Goal: Information Seeking & Learning: Learn about a topic

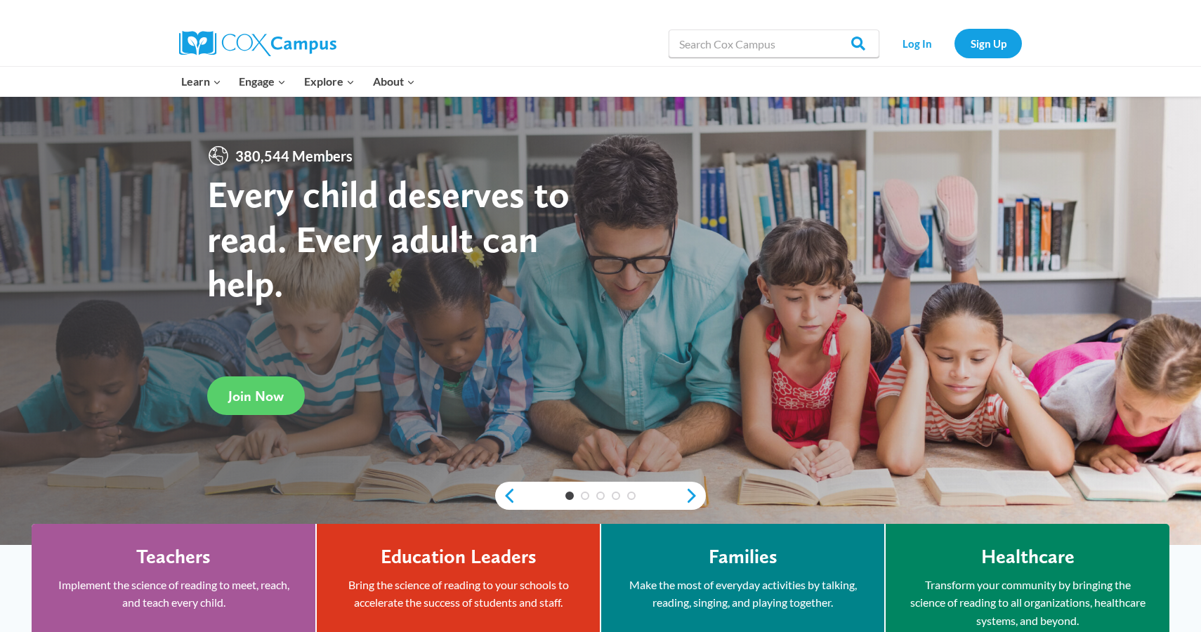
scroll to position [27, 0]
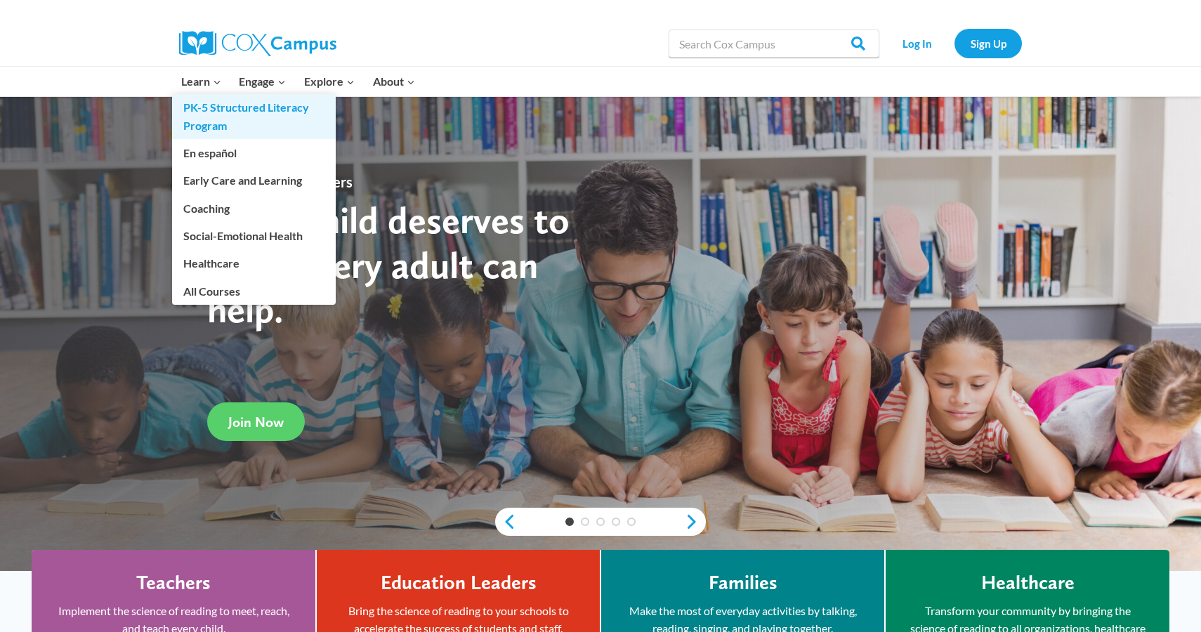
click at [234, 121] on link "PK-5 Structured Literacy Program" at bounding box center [254, 116] width 164 height 45
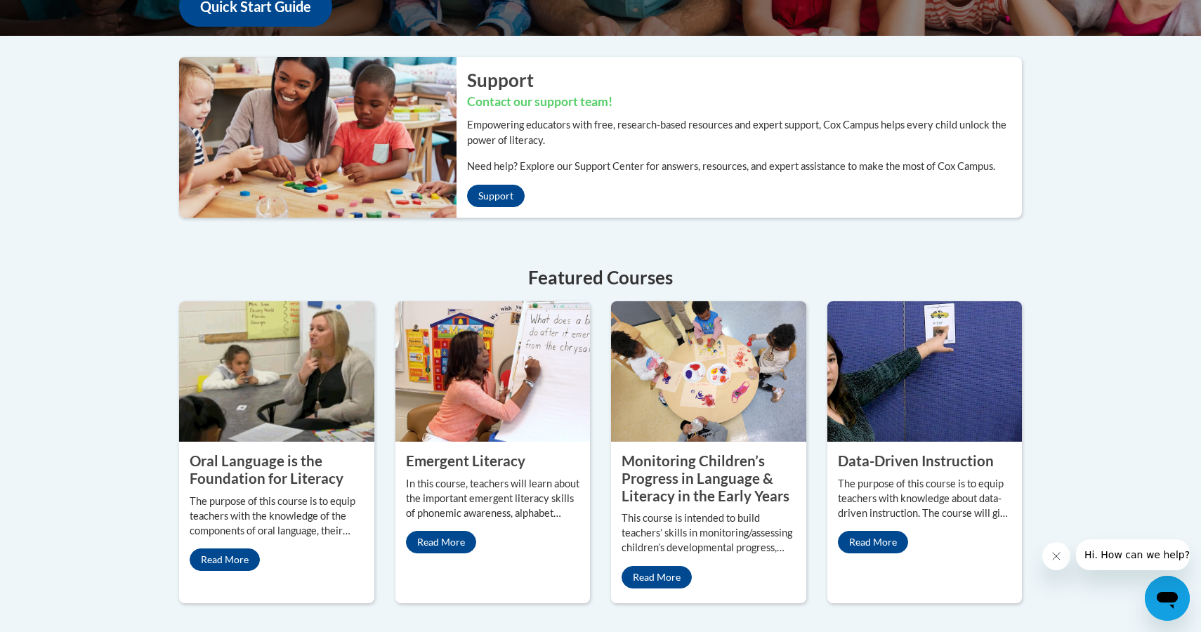
scroll to position [440, 0]
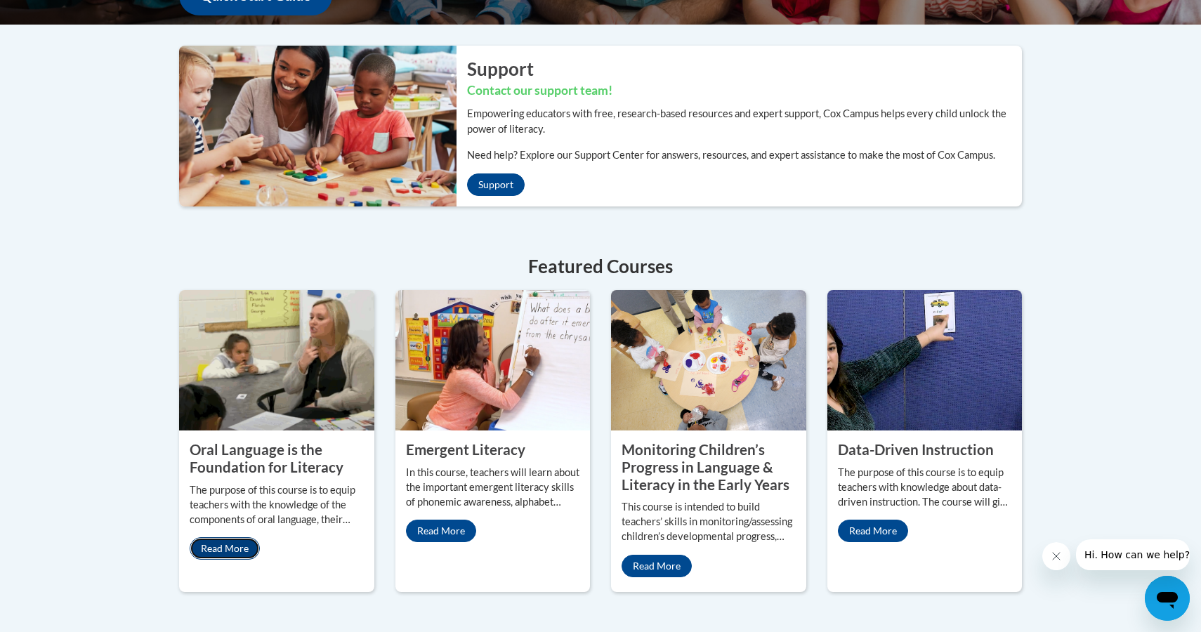
click at [227, 546] on link "Read More" at bounding box center [225, 548] width 70 height 22
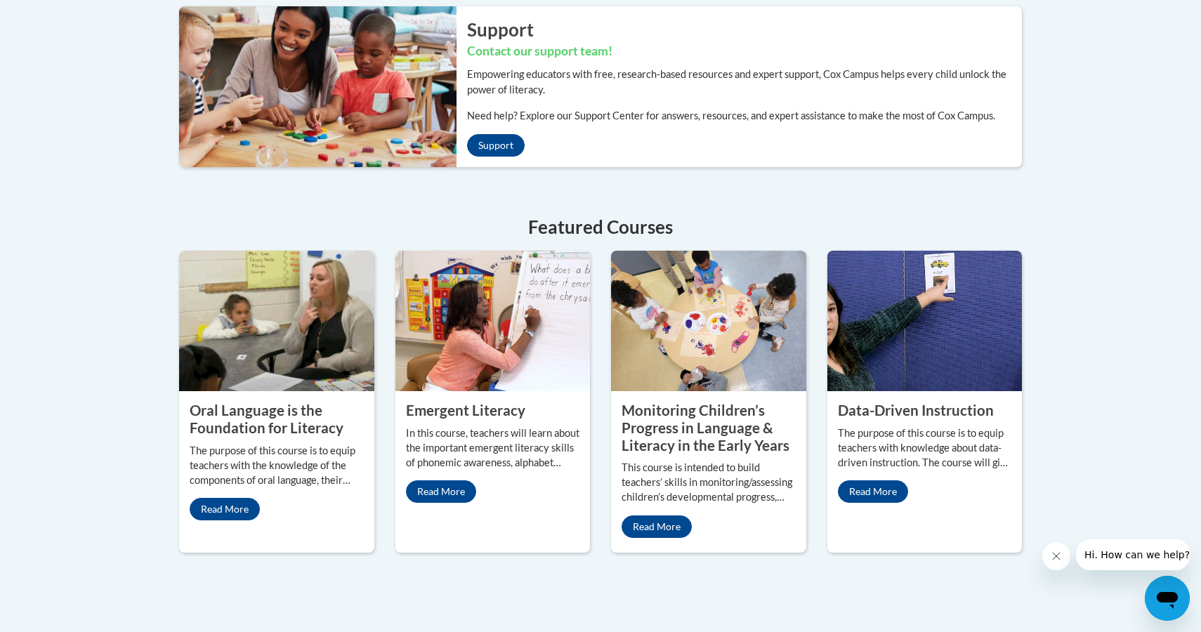
scroll to position [480, 0]
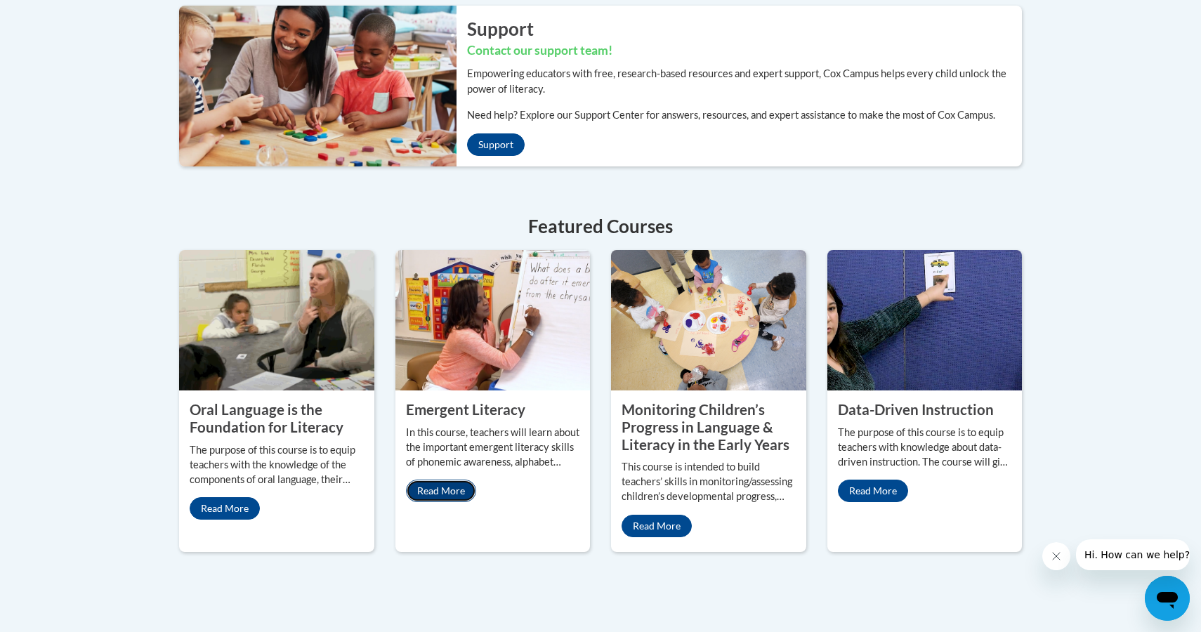
click at [454, 484] on link "Read More" at bounding box center [441, 491] width 70 height 22
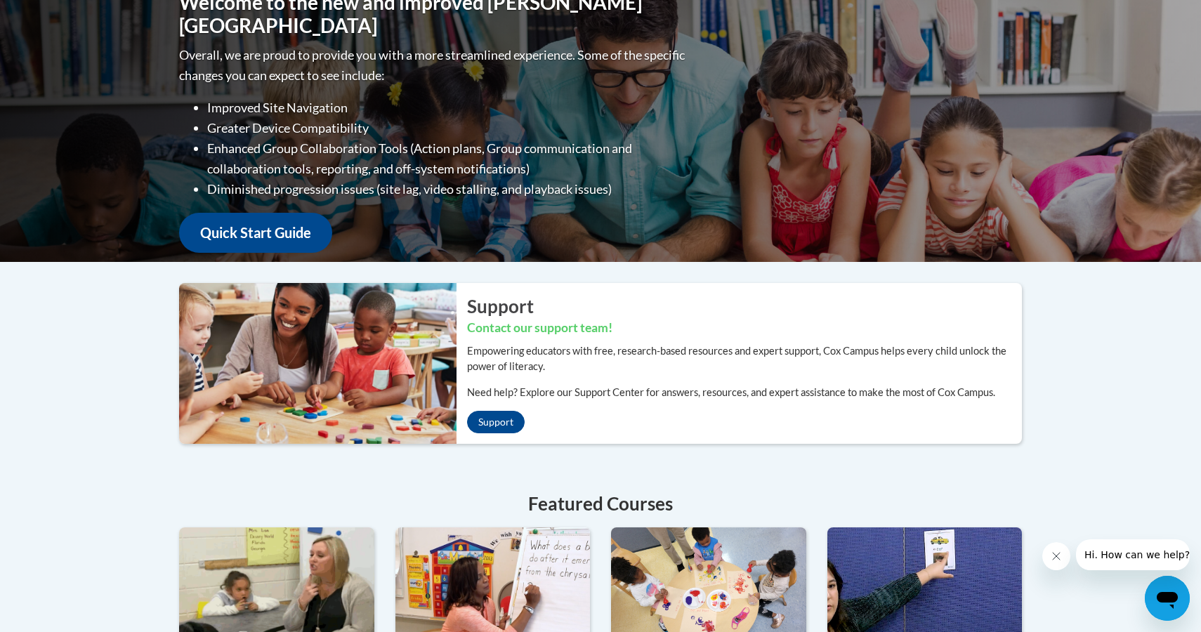
scroll to position [0, 0]
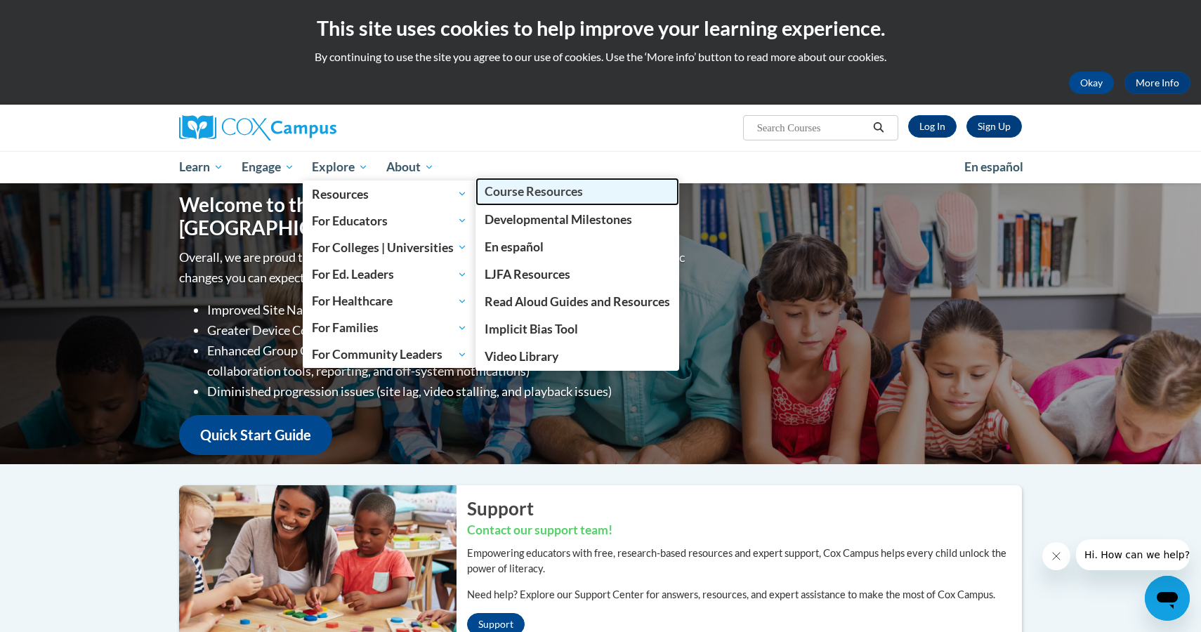
click at [549, 197] on span "Course Resources" at bounding box center [533, 191] width 98 height 15
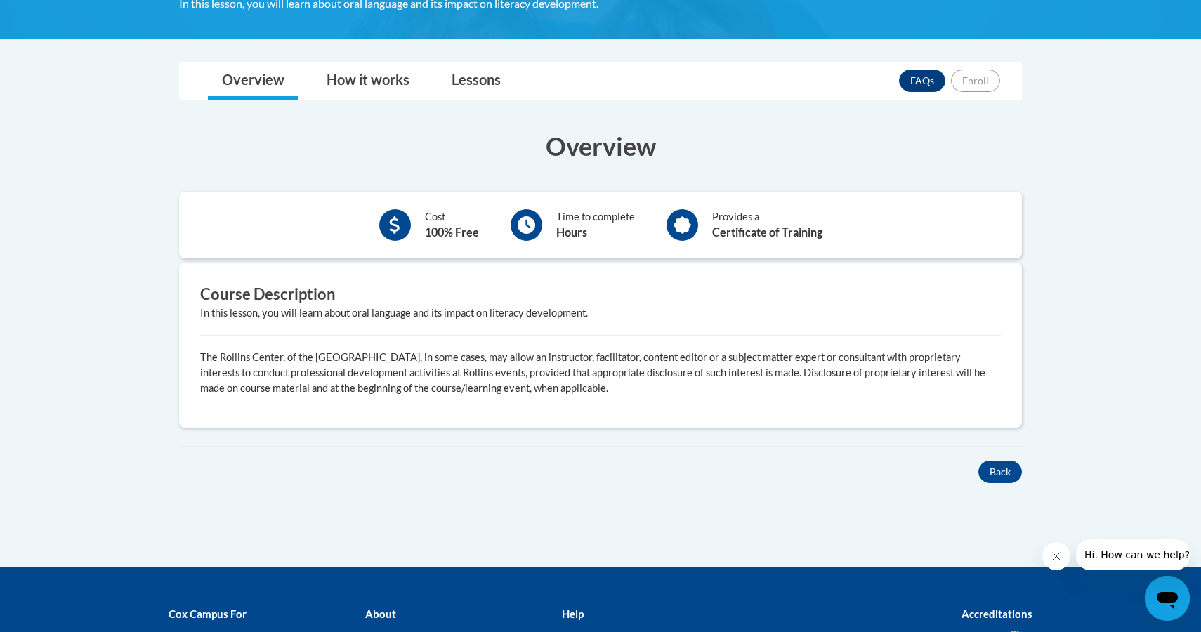
scroll to position [302, 0]
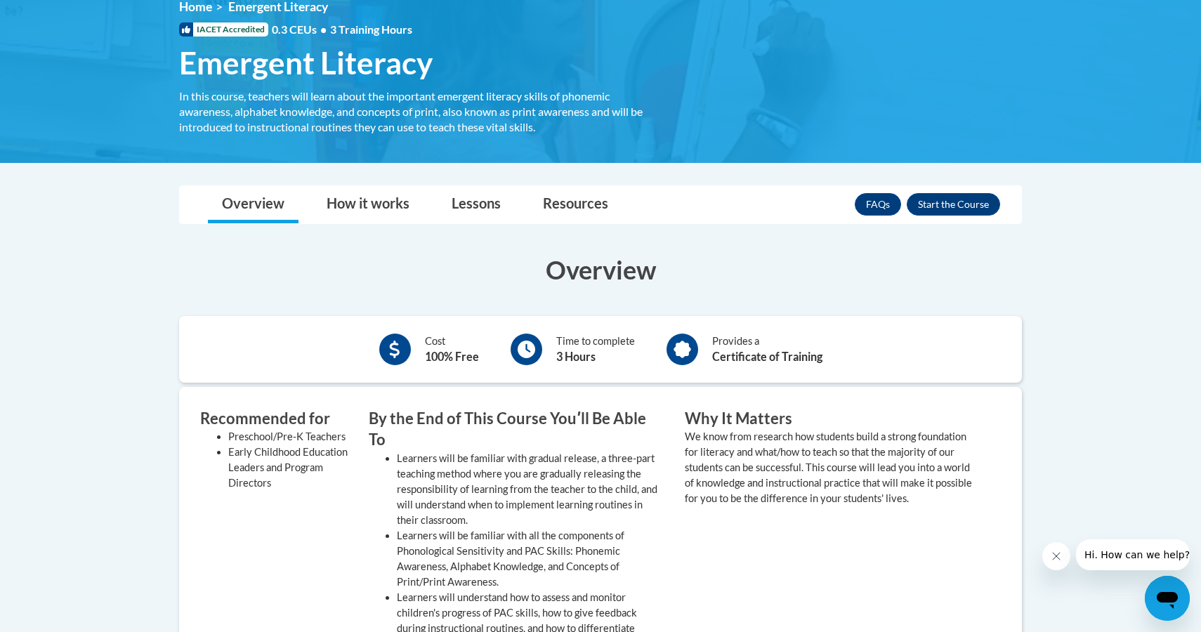
scroll to position [197, 0]
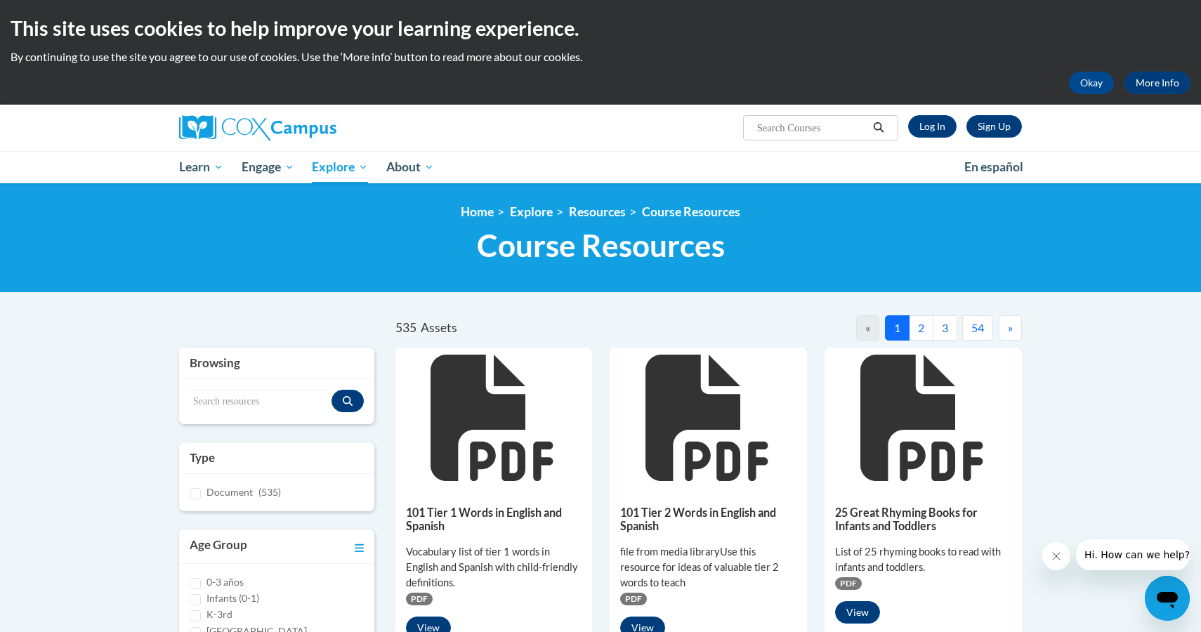
click at [827, 133] on input "Search..." at bounding box center [812, 127] width 112 height 17
type input "sign language"
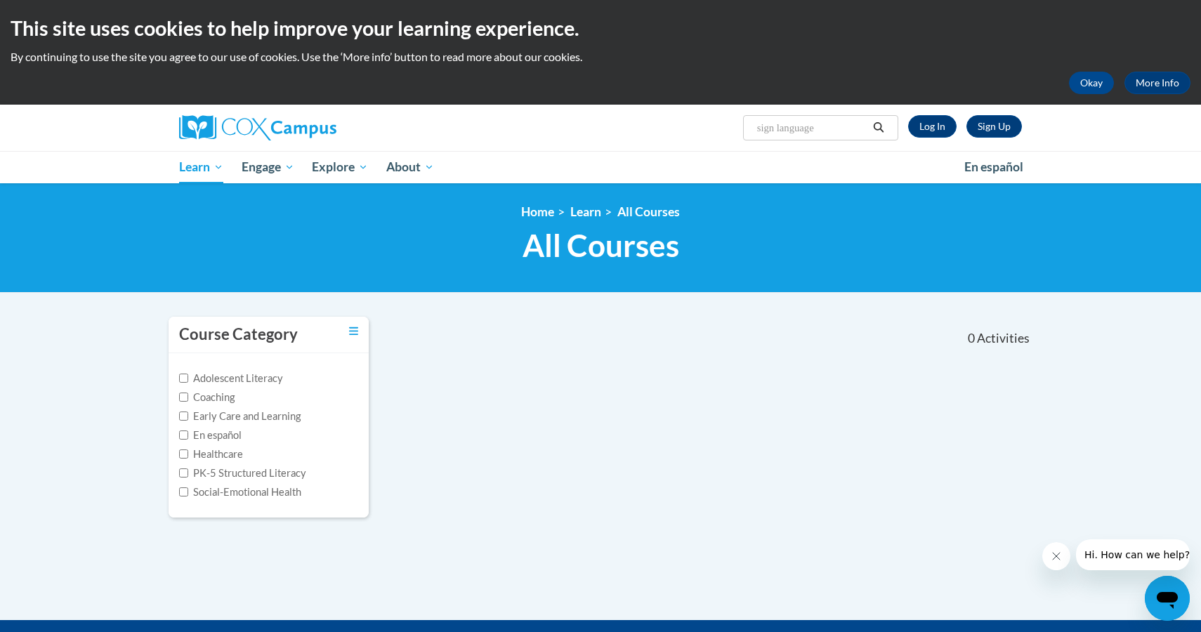
click at [826, 135] on input "sign language" at bounding box center [812, 127] width 112 height 17
type input "sign"
click at [882, 133] on button "Search" at bounding box center [878, 127] width 21 height 17
type input "sign"
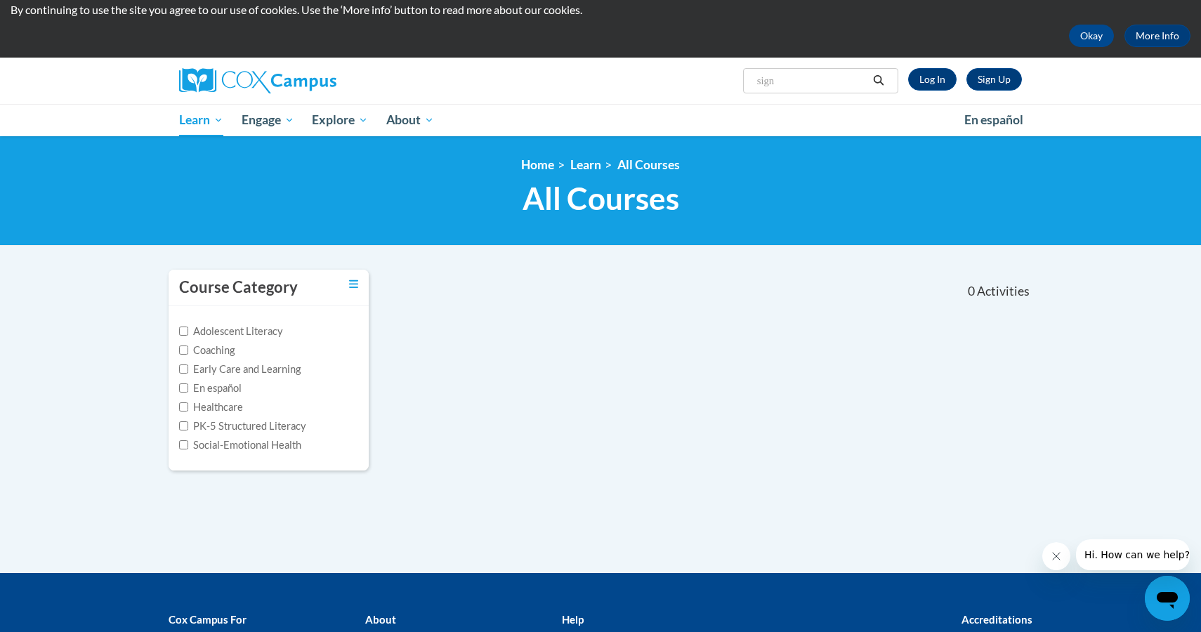
scroll to position [41, 0]
